Goal: Navigation & Orientation: Find specific page/section

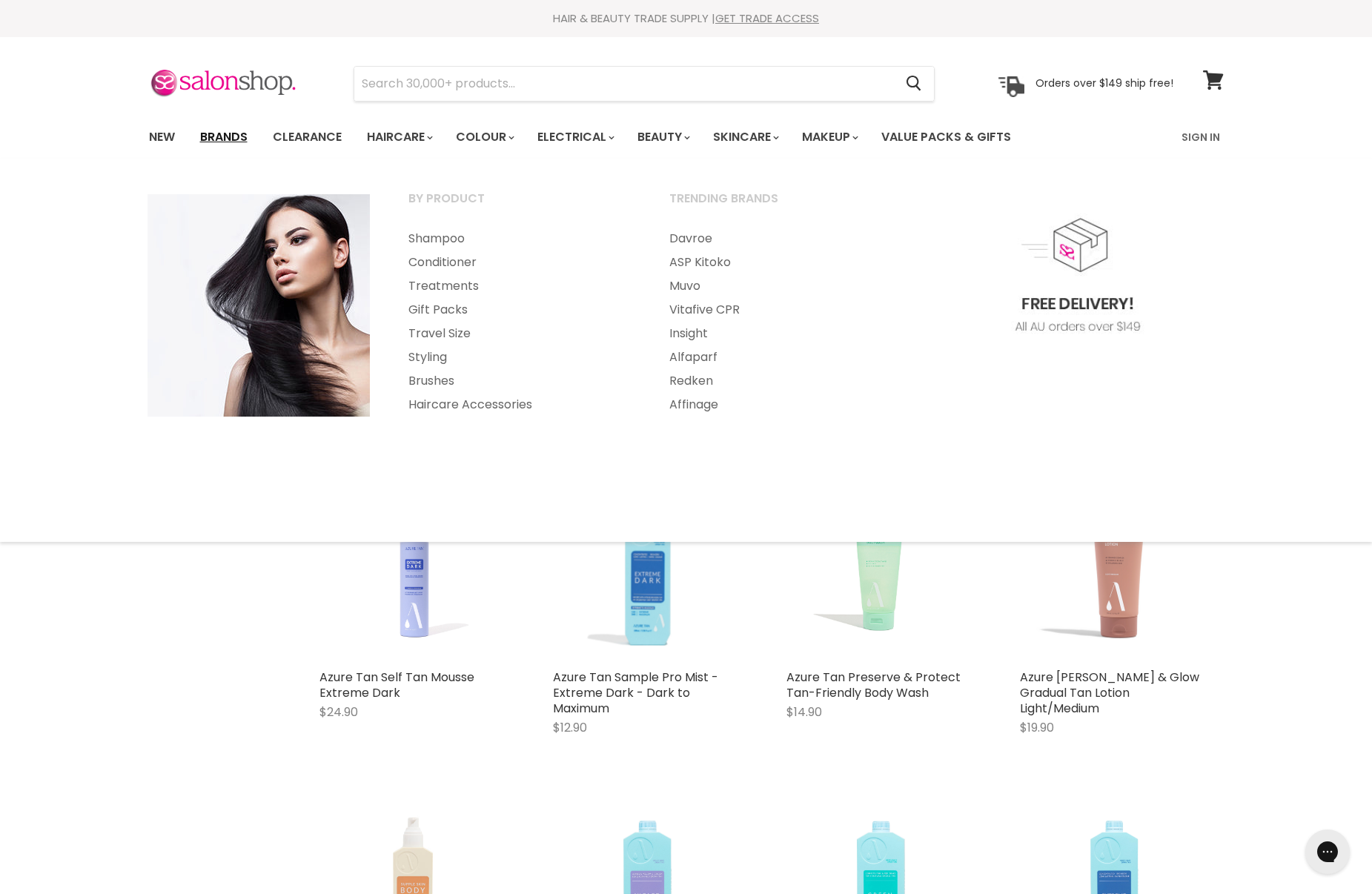
click at [221, 141] on link "Brands" at bounding box center [223, 137] width 69 height 31
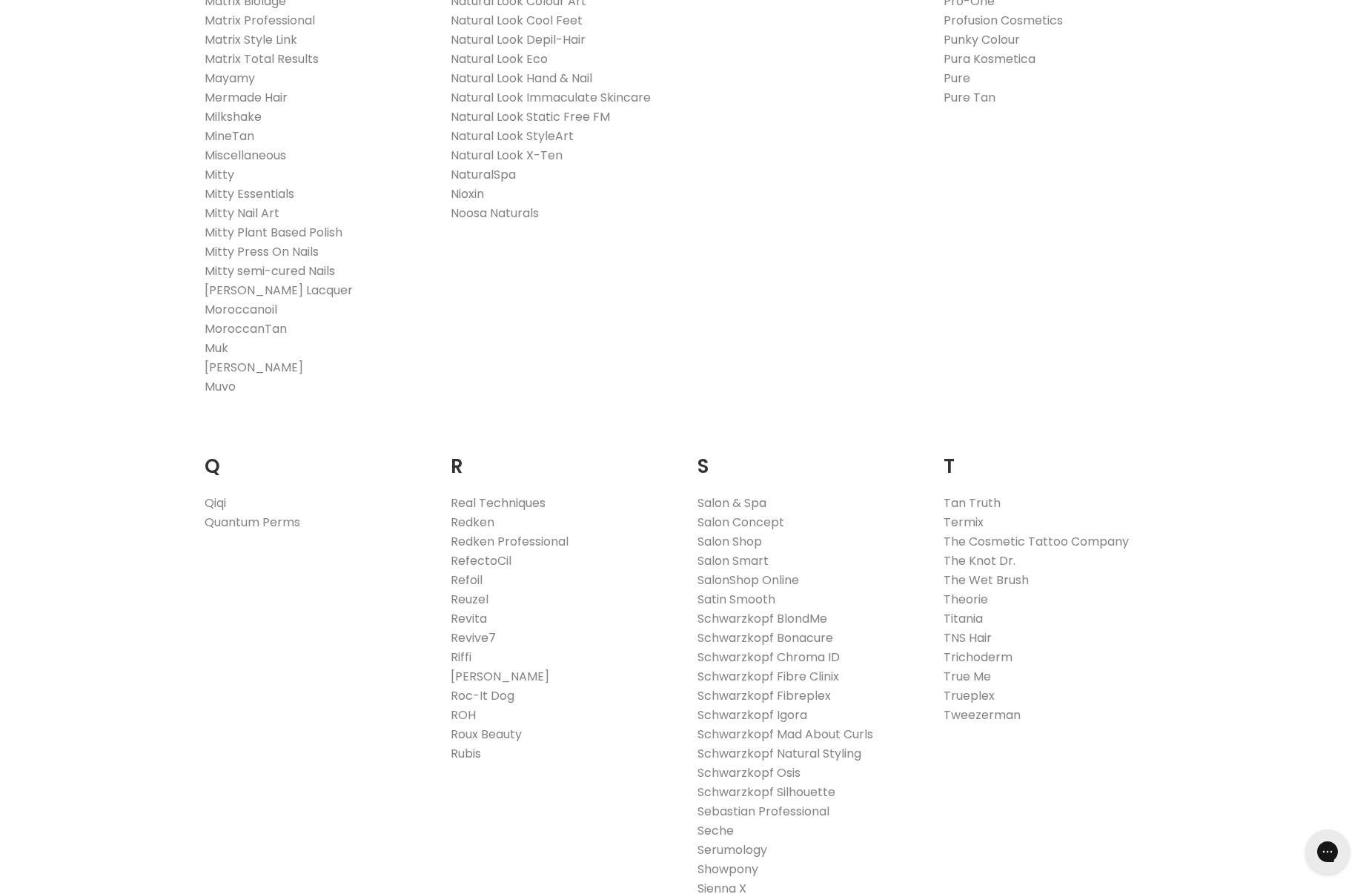
scroll to position [1880, 0]
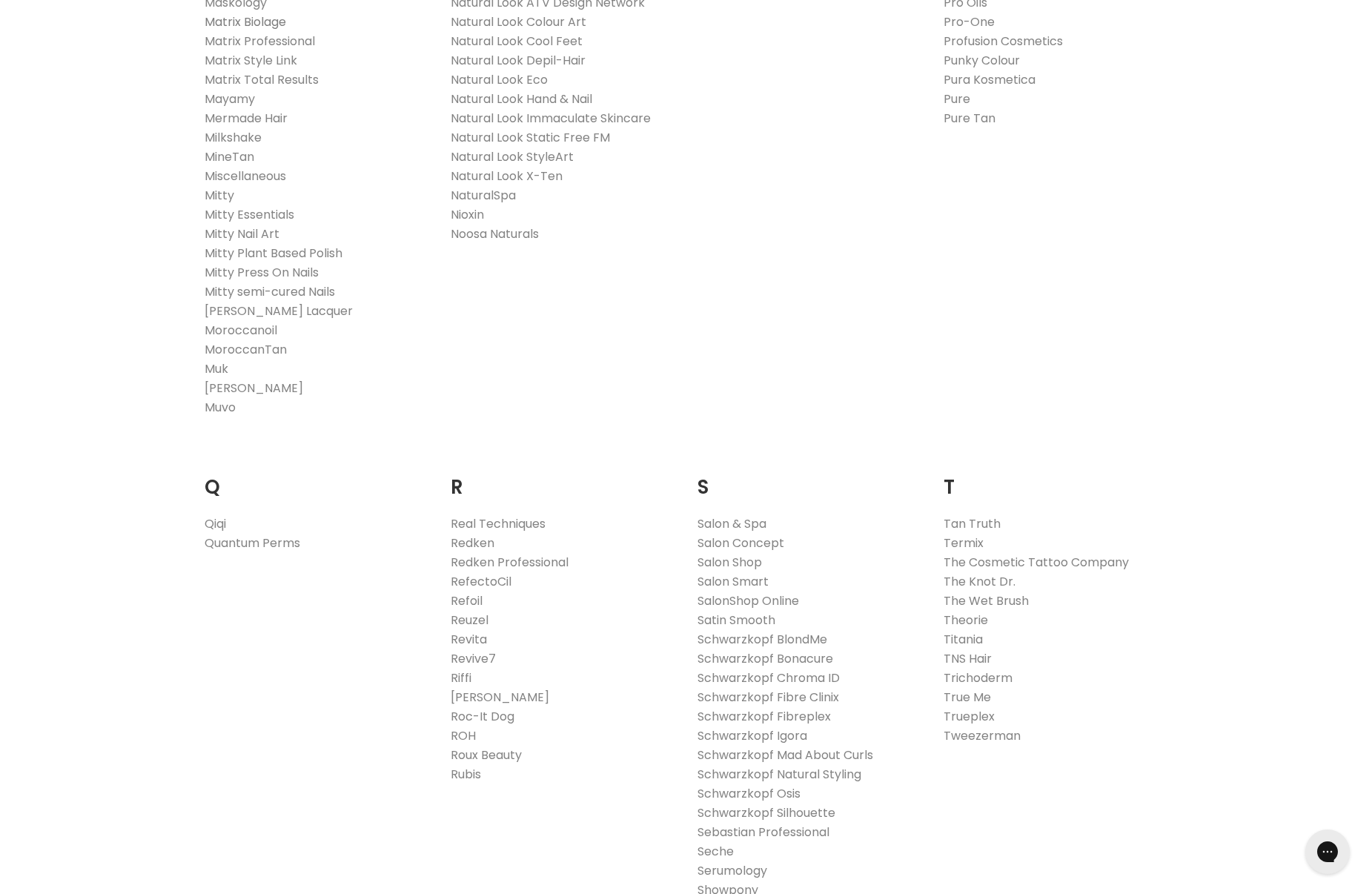
click at [263, 26] on link "Matrix Biolage" at bounding box center [246, 21] width 82 height 17
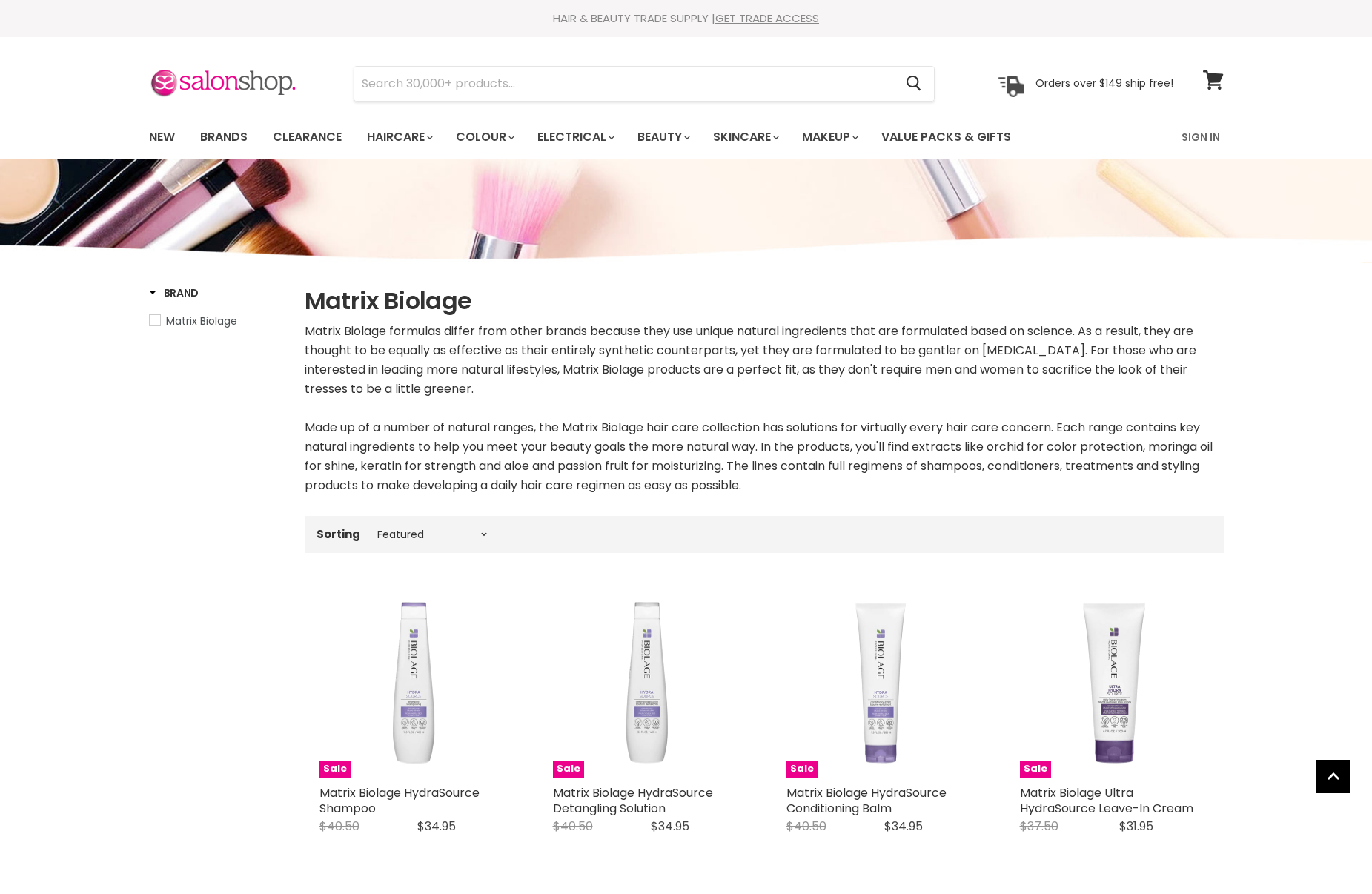
select select "manual"
click at [211, 135] on link "Brands" at bounding box center [223, 137] width 69 height 31
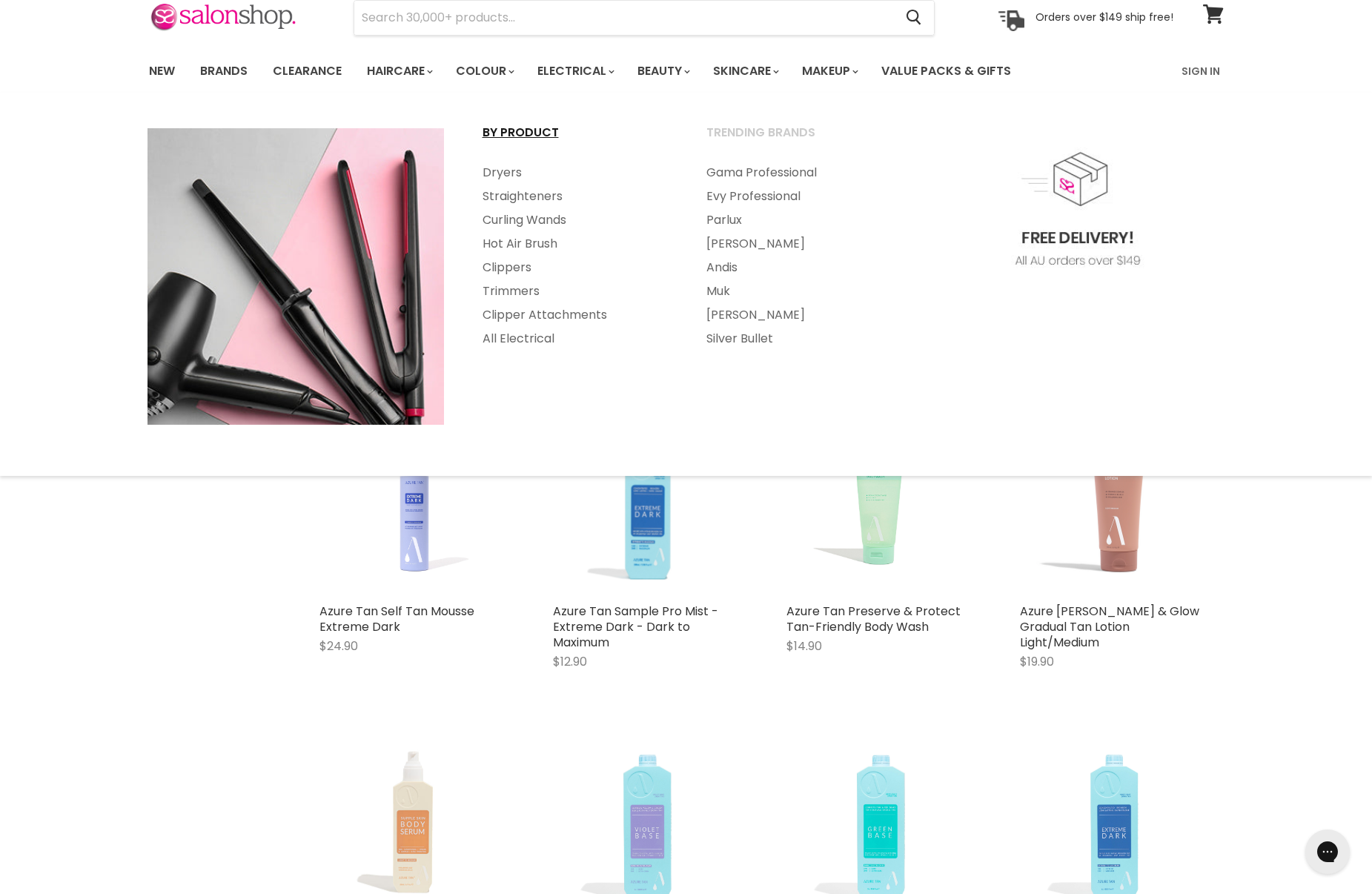
scroll to position [71, 0]
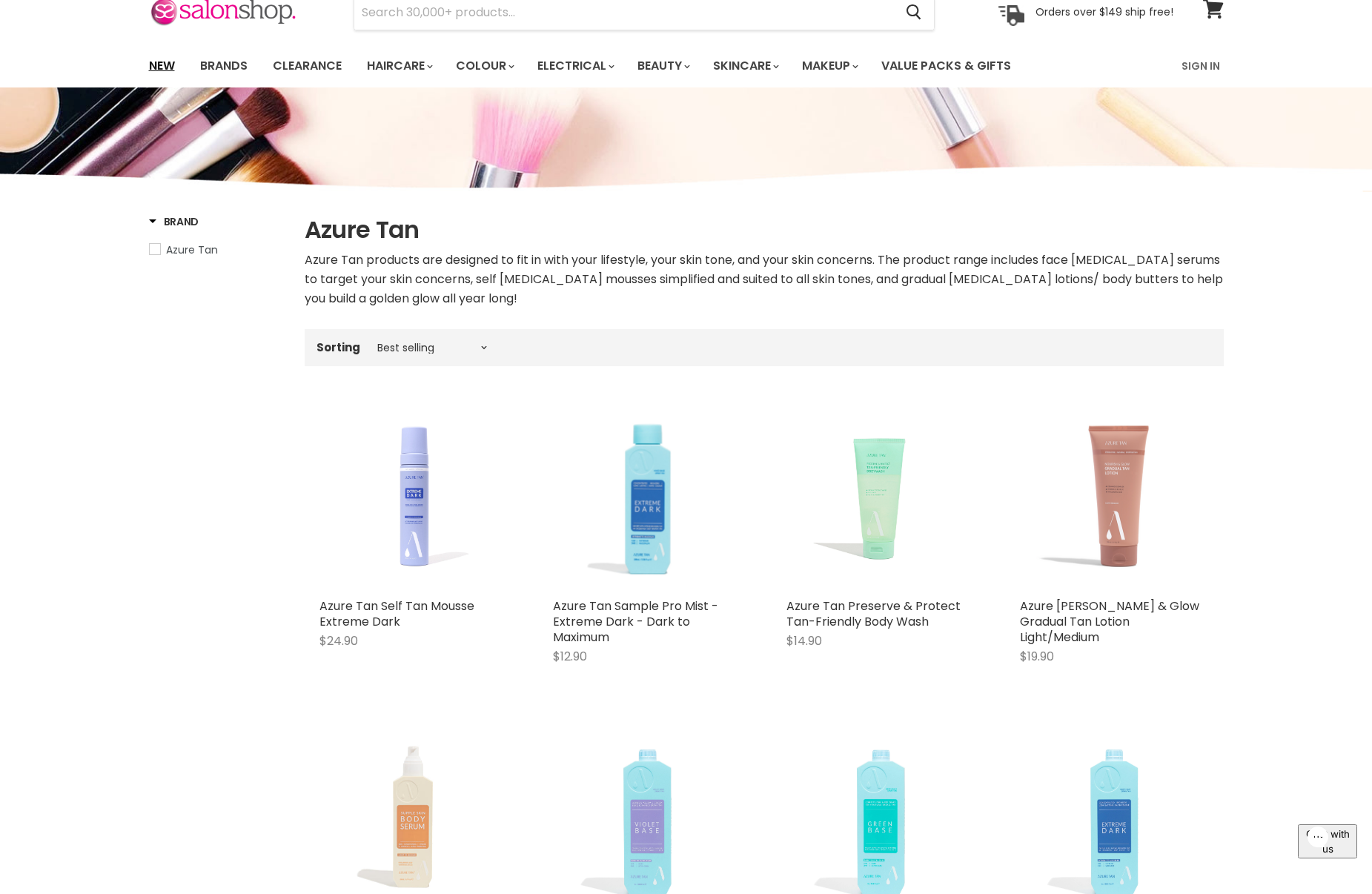
click at [144, 60] on link "New" at bounding box center [162, 66] width 48 height 31
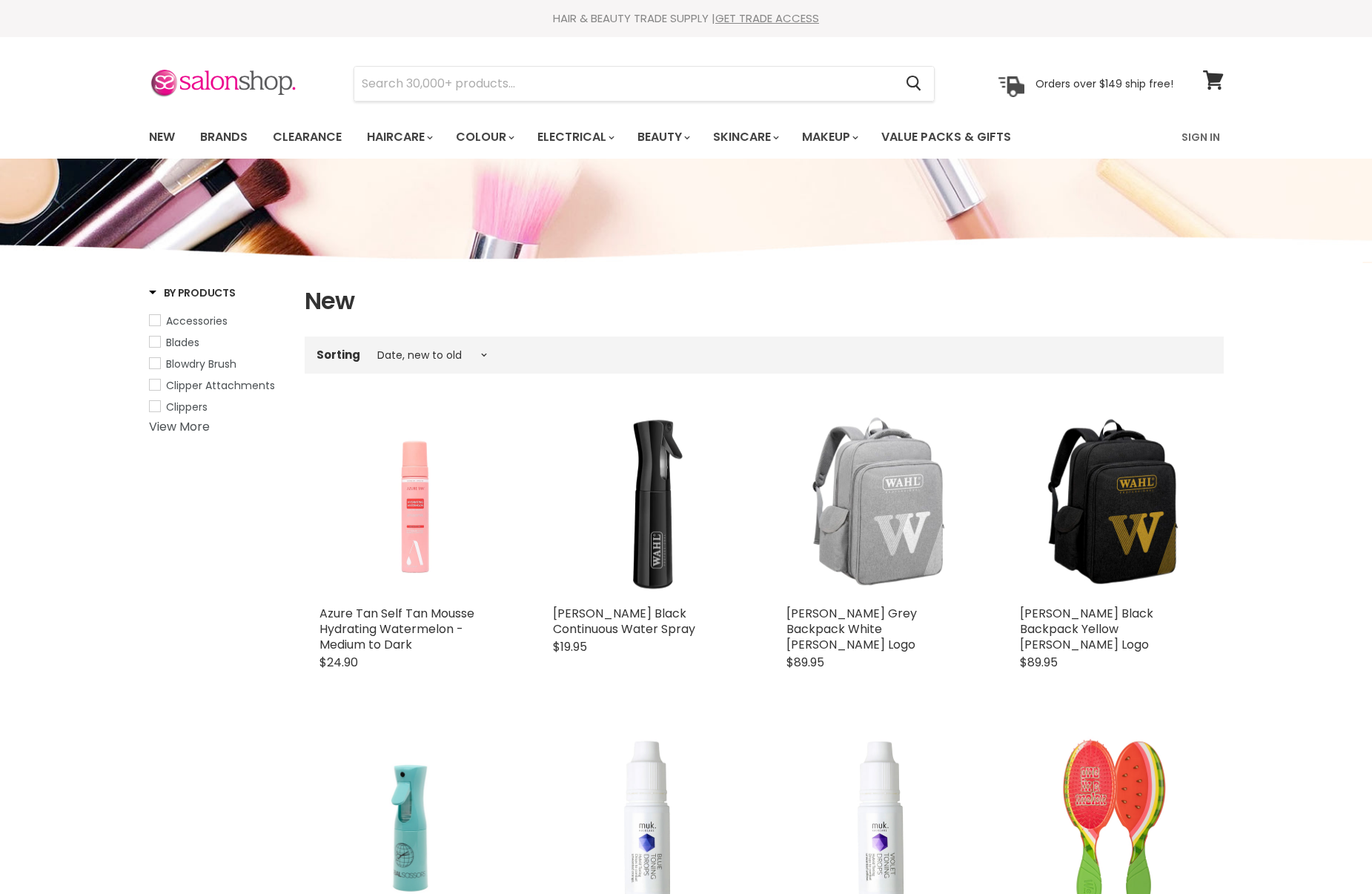
select select "created-descending"
click at [243, 83] on img at bounding box center [222, 84] width 149 height 31
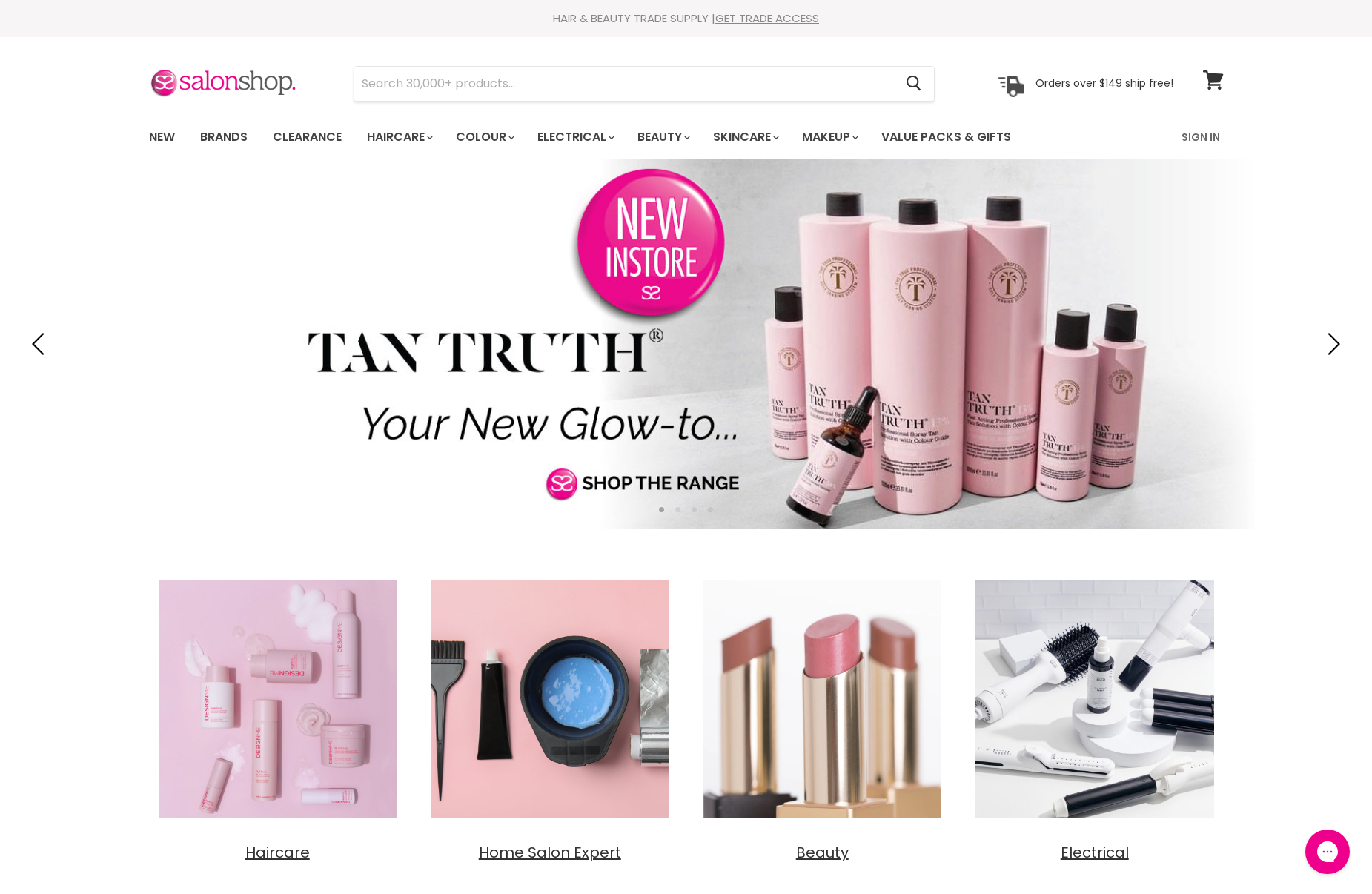
click at [165, 135] on link "New" at bounding box center [162, 137] width 48 height 31
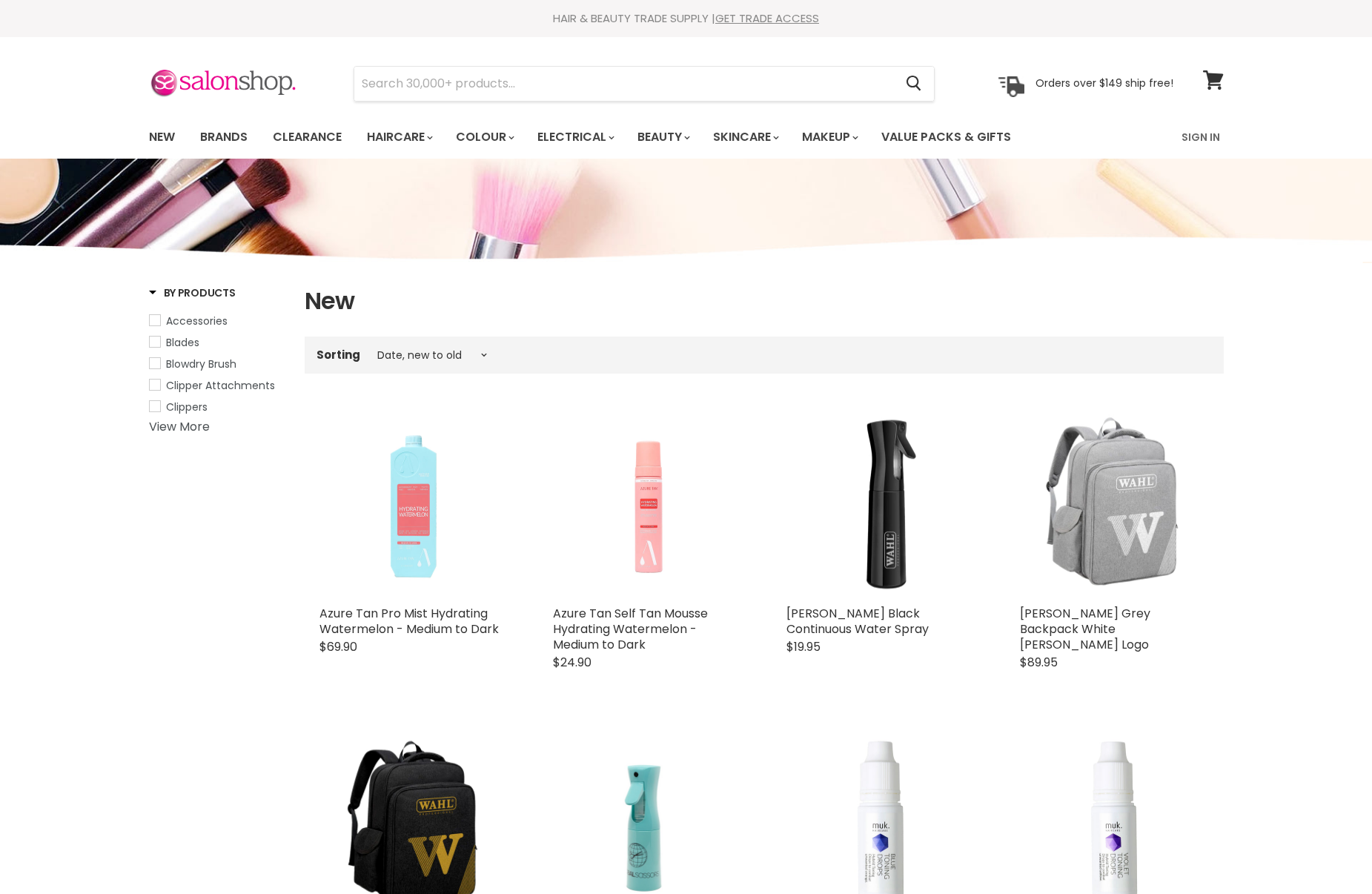
select select "created-descending"
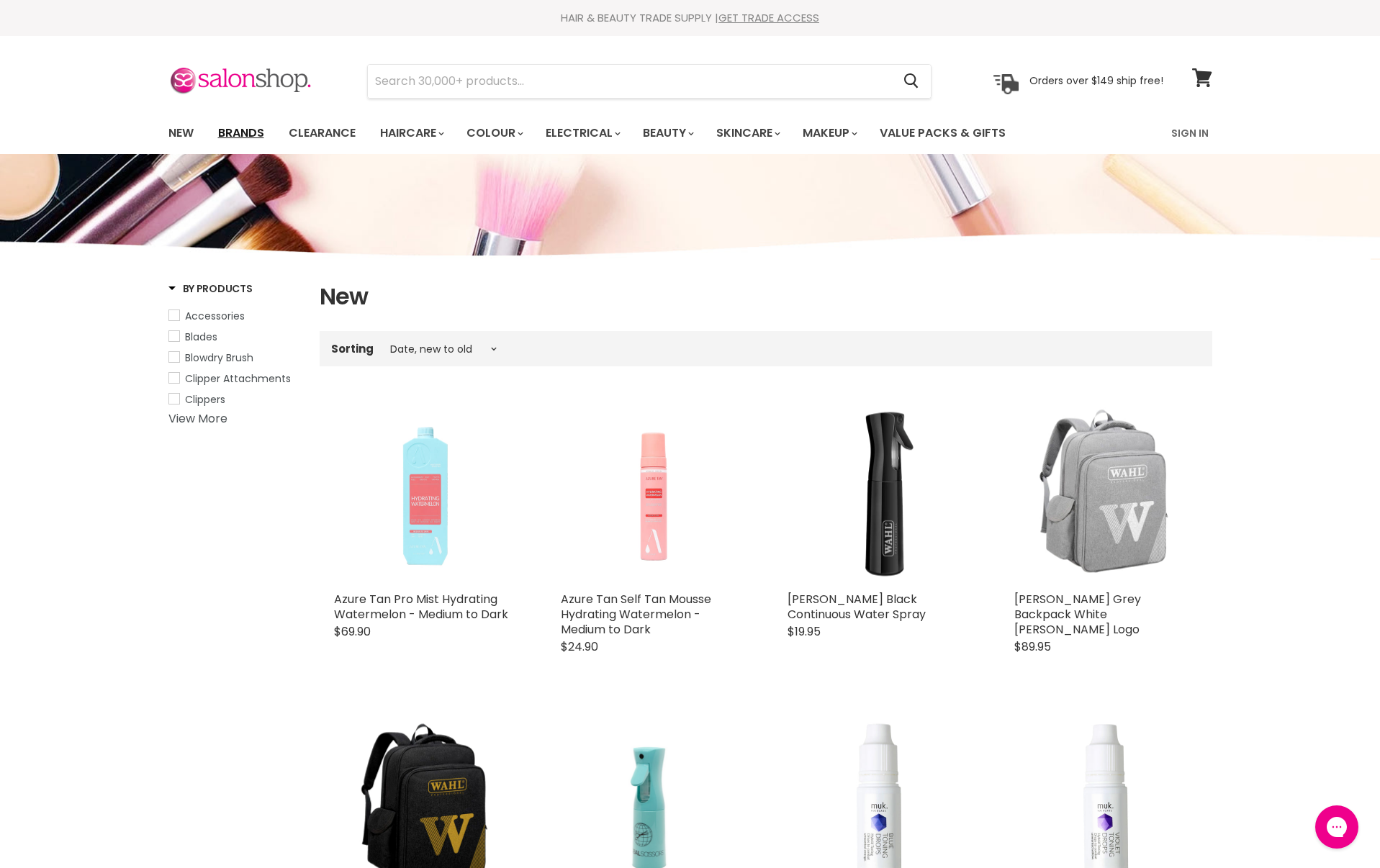
click at [251, 138] on link "Brands" at bounding box center [241, 133] width 67 height 30
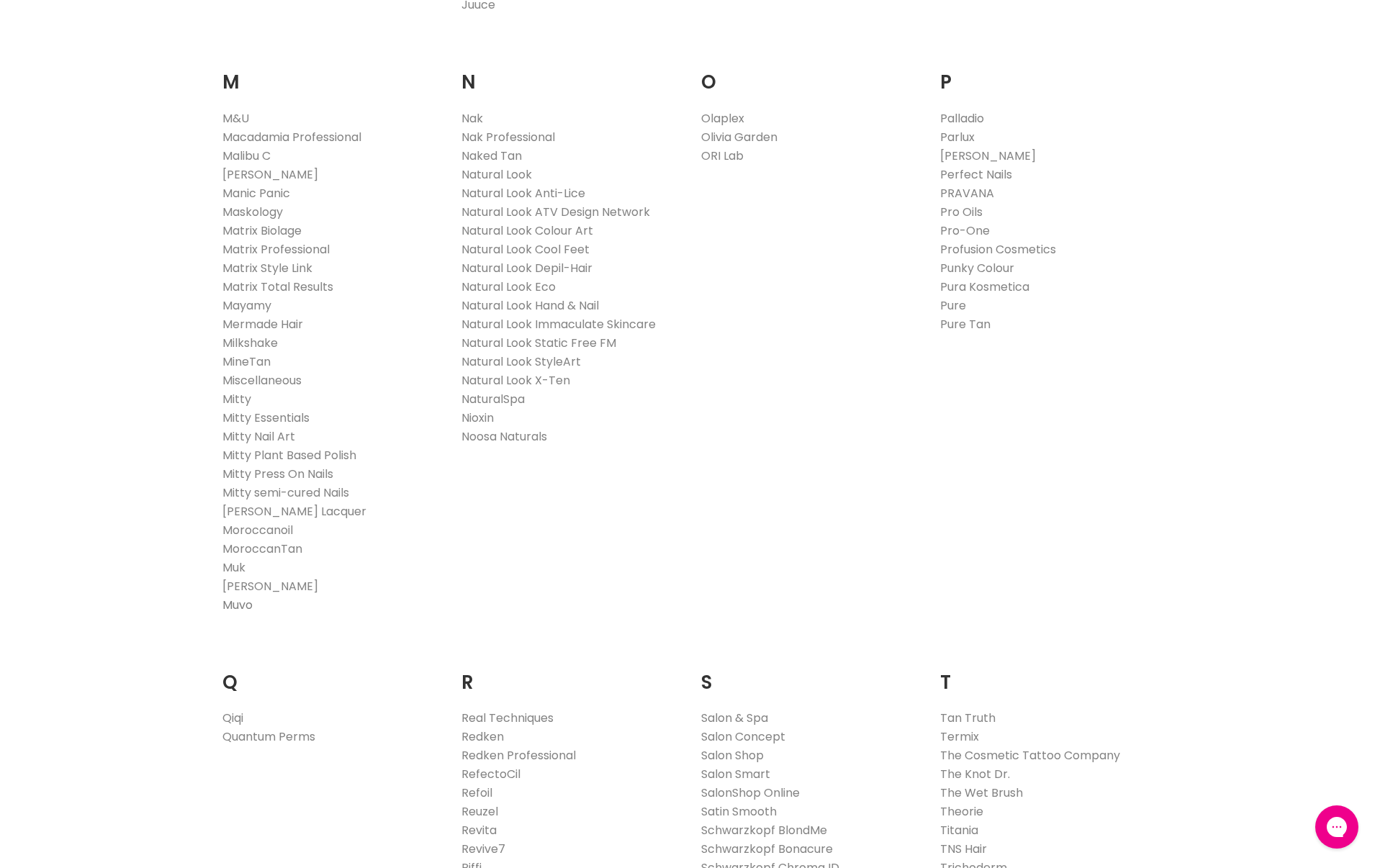
click at [235, 599] on link "Muvo" at bounding box center [237, 605] width 30 height 16
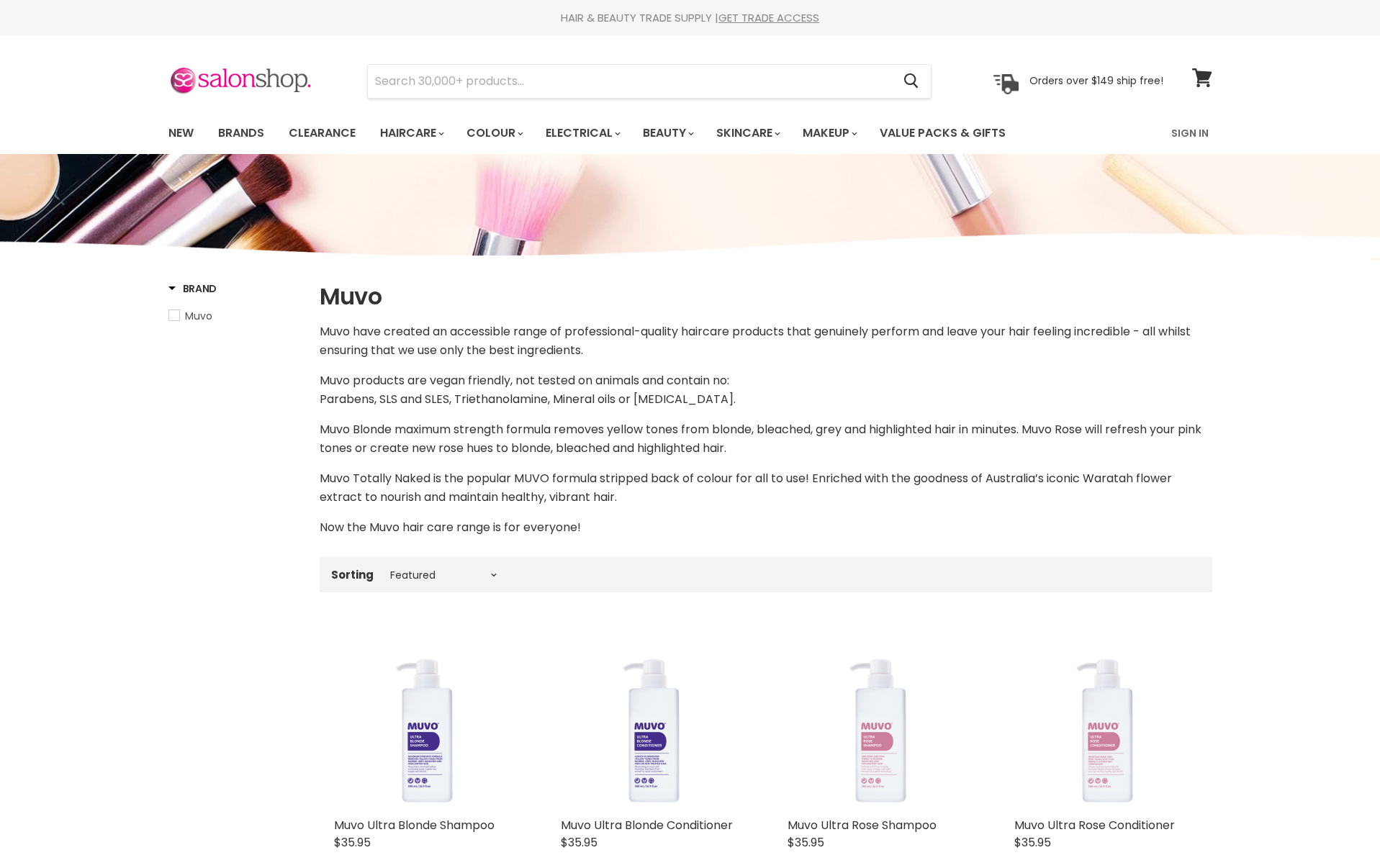
select select "manual"
